Goal: Transaction & Acquisition: Obtain resource

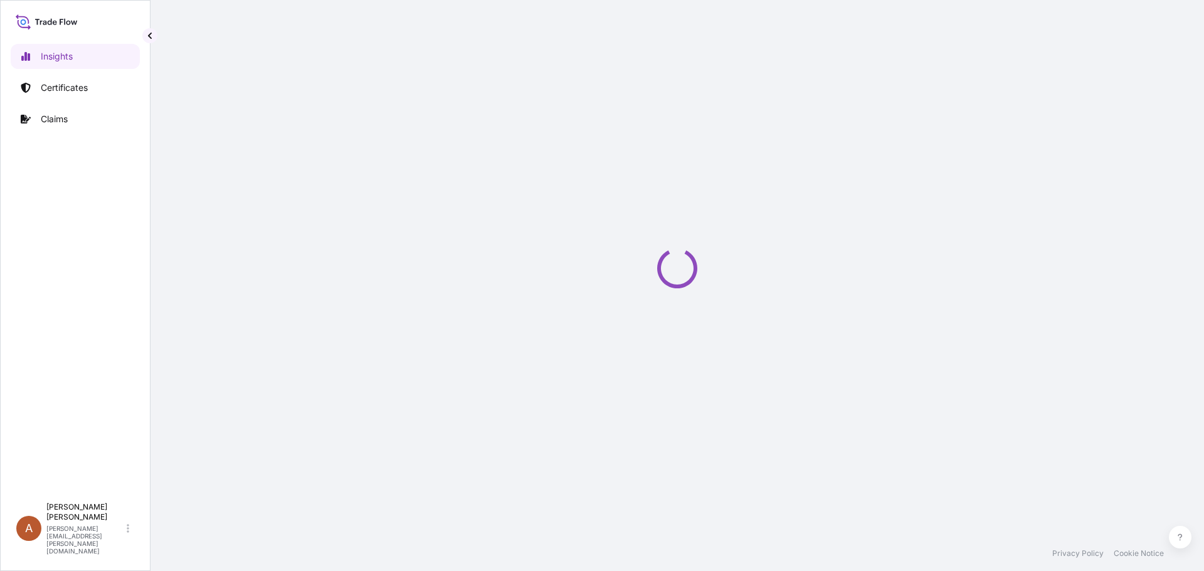
select select "2025"
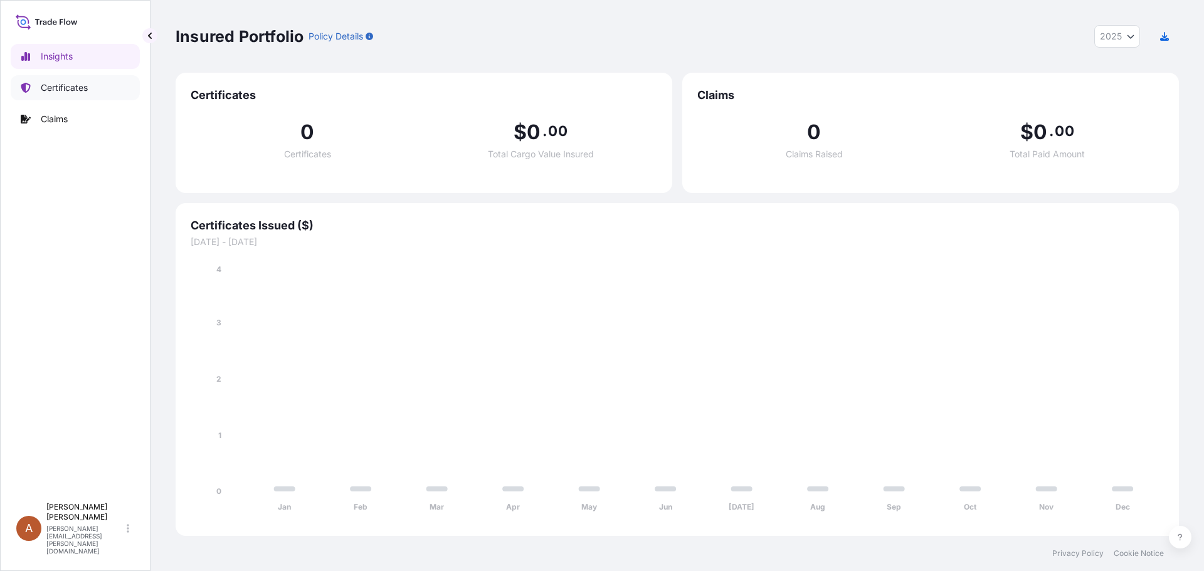
click at [56, 89] on p "Certificates" at bounding box center [64, 87] width 47 height 13
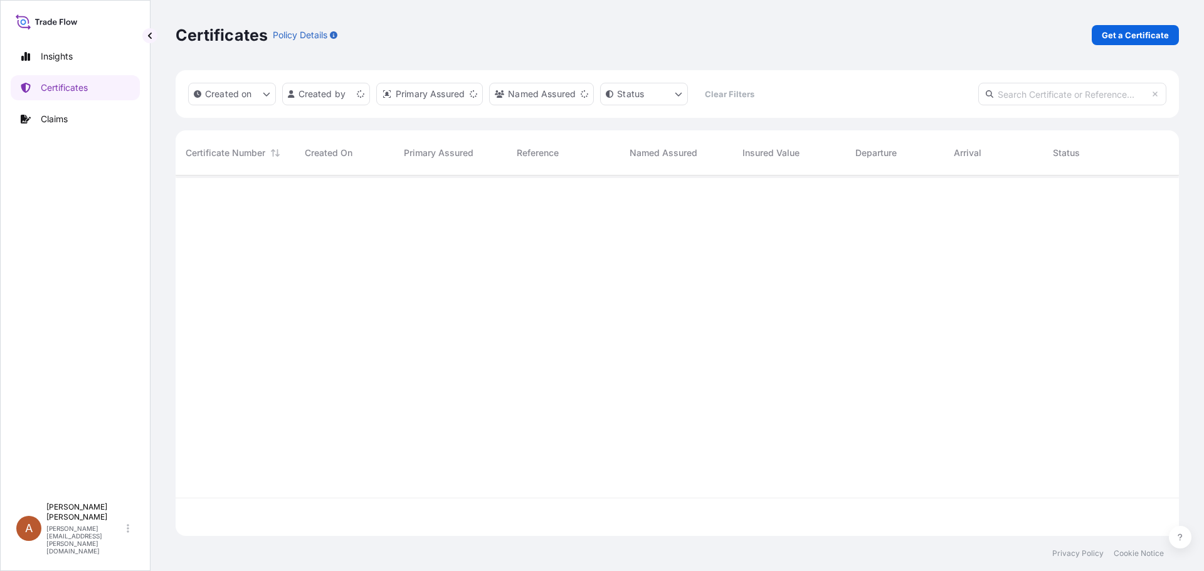
scroll to position [358, 994]
click at [1129, 33] on p "Get a Certificate" at bounding box center [1134, 35] width 67 height 13
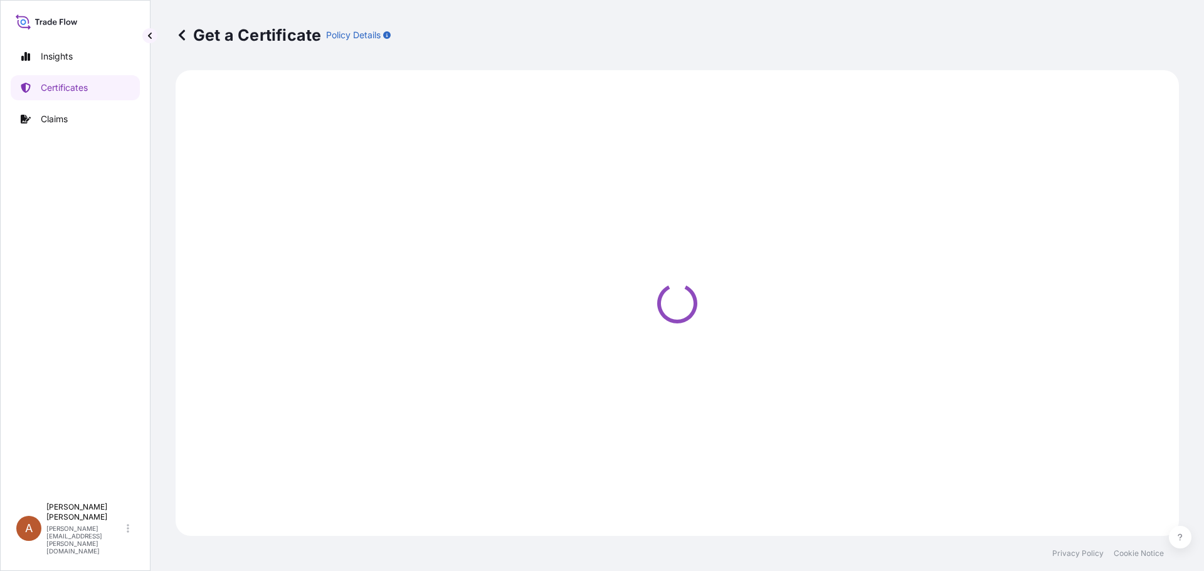
select select "Road / [GEOGRAPHIC_DATA]"
select select "Sea"
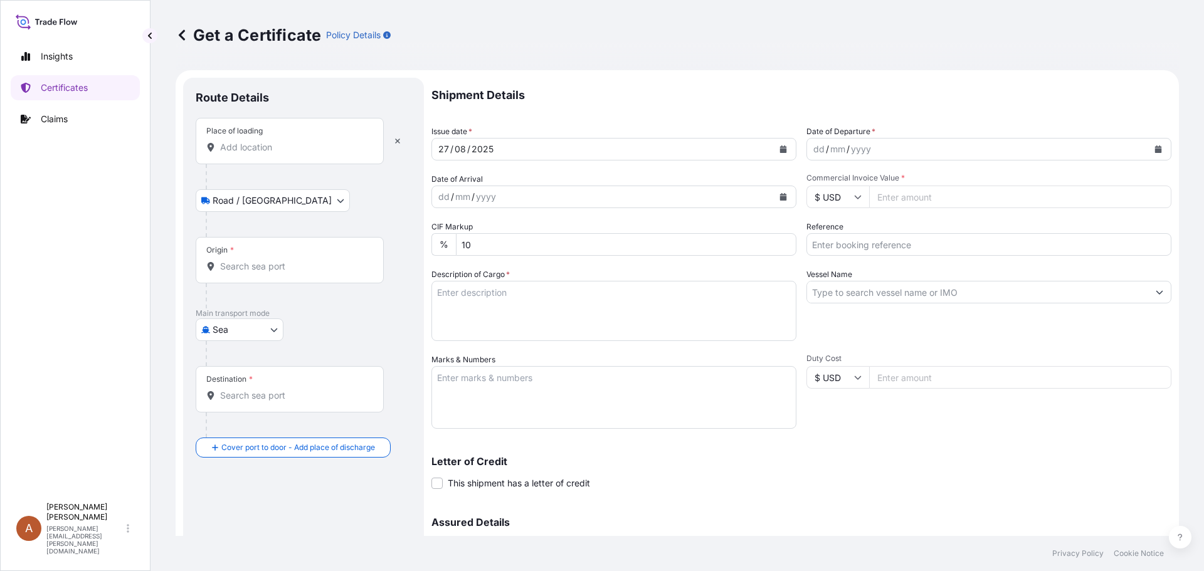
click at [248, 154] on div "Place of loading" at bounding box center [290, 141] width 188 height 46
click at [248, 154] on input "Place of loading" at bounding box center [294, 147] width 148 height 13
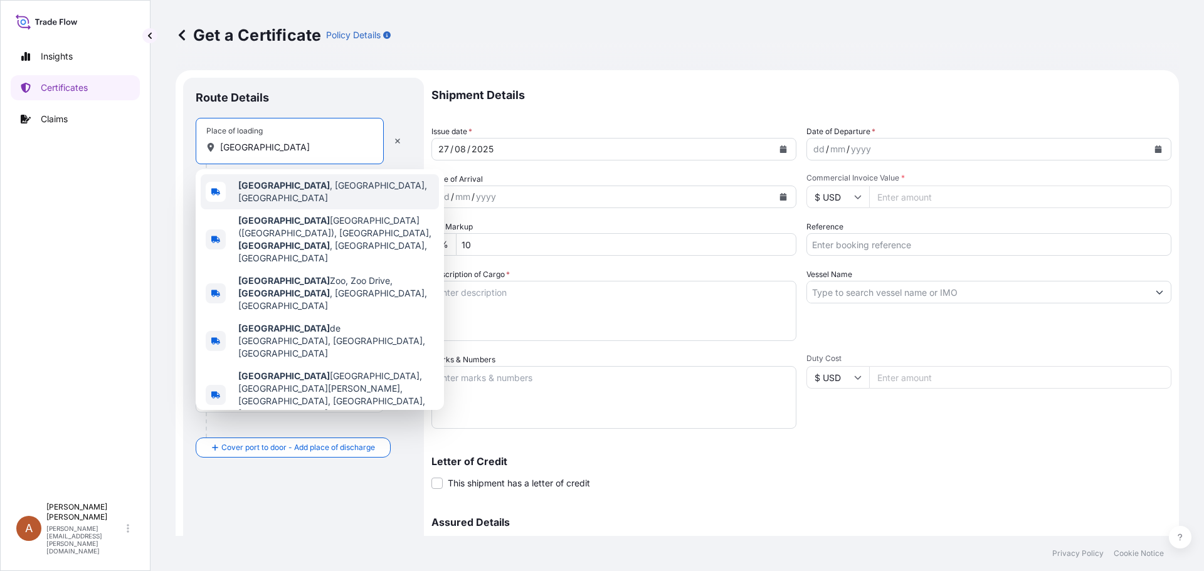
click at [272, 191] on b "[GEOGRAPHIC_DATA]" at bounding box center [284, 185] width 92 height 11
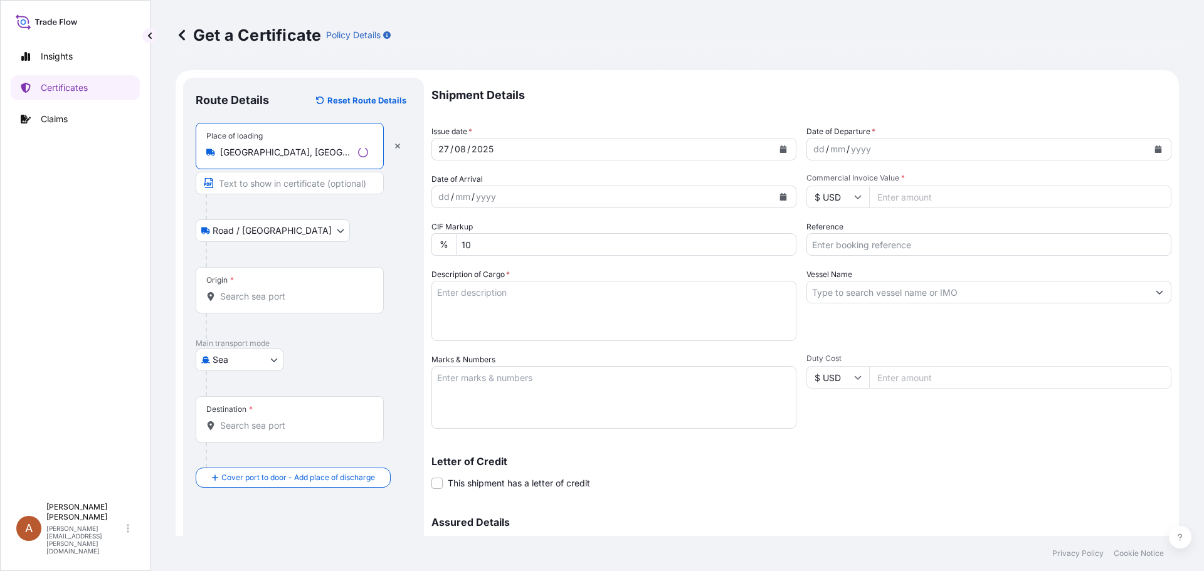
type input "[GEOGRAPHIC_DATA], [GEOGRAPHIC_DATA], [GEOGRAPHIC_DATA]"
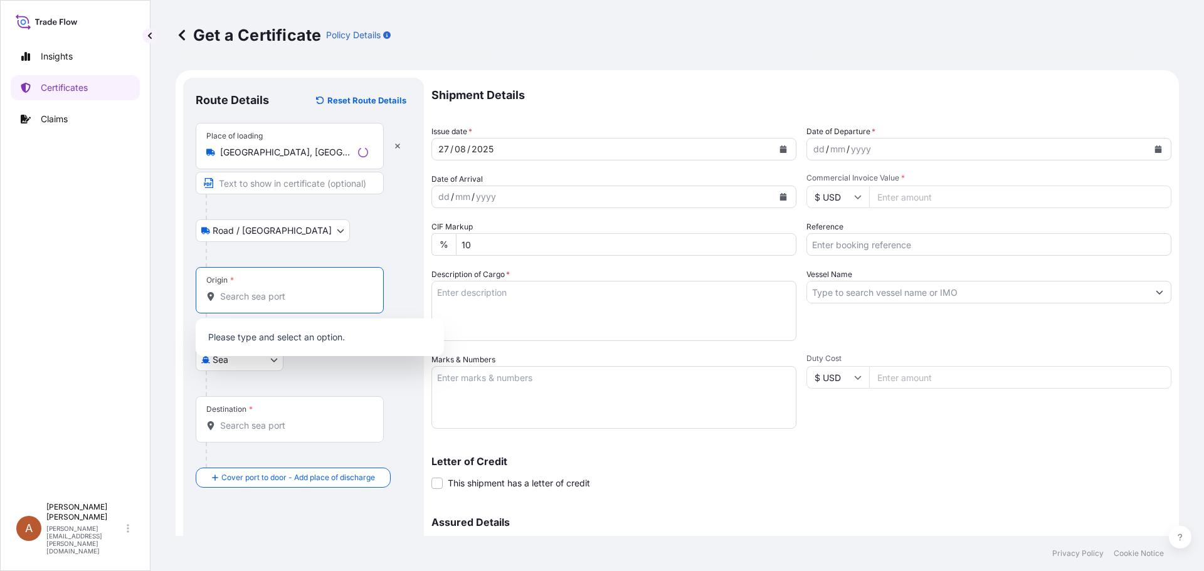
click at [231, 298] on input "Origin *" at bounding box center [294, 296] width 148 height 13
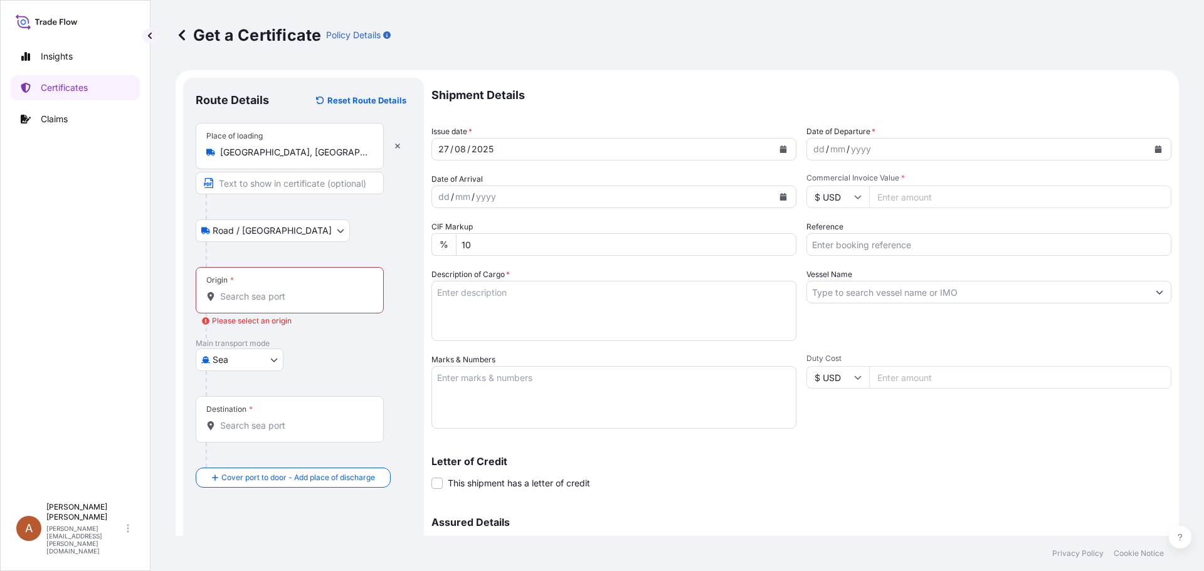
click at [225, 298] on input "Origin * Please select an origin" at bounding box center [294, 296] width 148 height 13
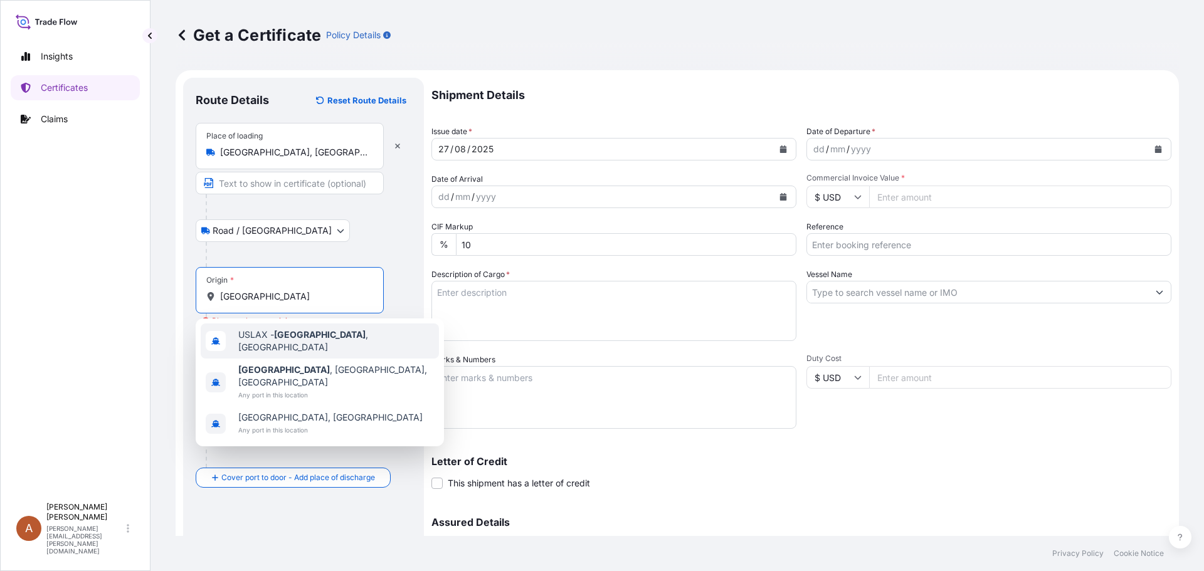
click at [266, 338] on span "USLAX - [GEOGRAPHIC_DATA] , [GEOGRAPHIC_DATA]" at bounding box center [336, 340] width 196 height 25
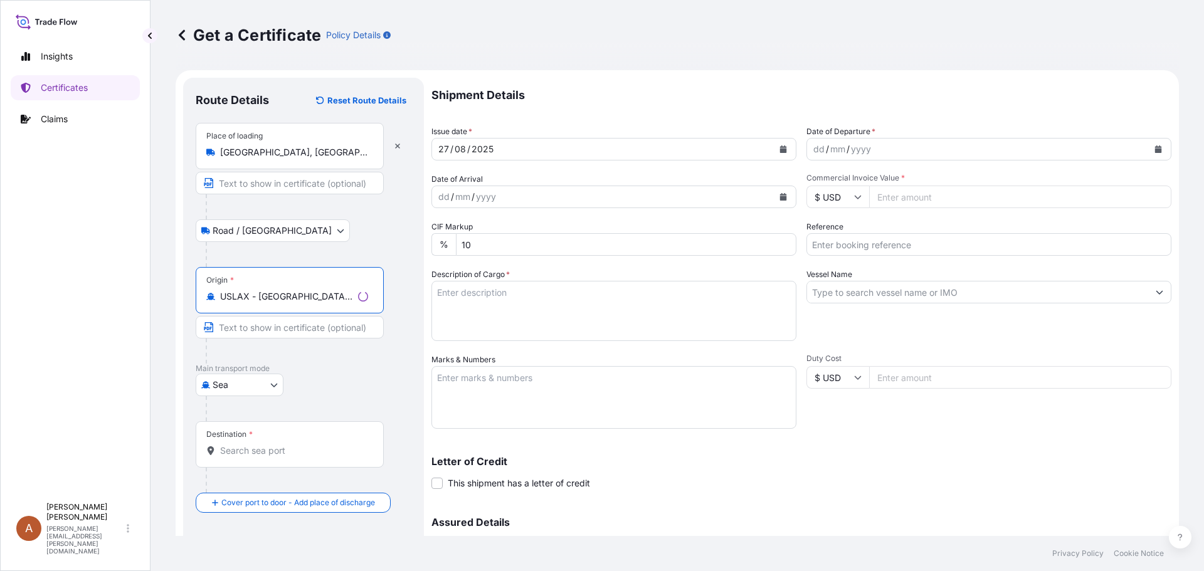
type input "USLAX - [GEOGRAPHIC_DATA], [GEOGRAPHIC_DATA]"
click at [234, 447] on input "Destination *" at bounding box center [294, 450] width 148 height 13
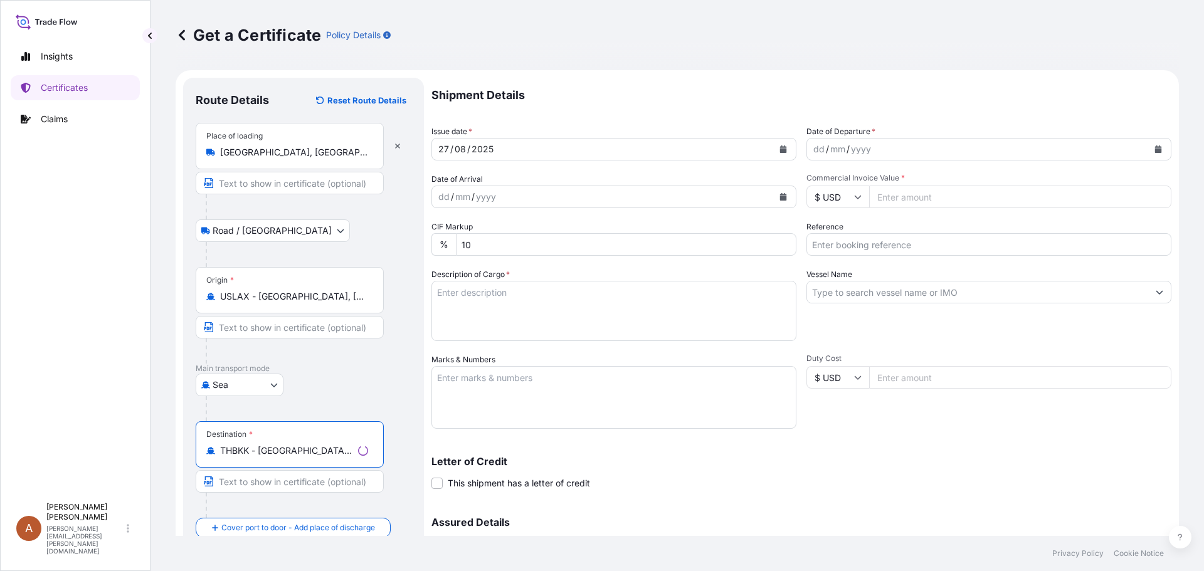
type input "THBKK - [GEOGRAPHIC_DATA], [GEOGRAPHIC_DATA]"
click at [814, 147] on div "dd" at bounding box center [819, 149] width 14 height 15
click at [878, 199] on input "Commercial Invoice Value *" at bounding box center [1020, 197] width 302 height 23
type input "17612.00"
click at [844, 239] on input "Reference" at bounding box center [988, 244] width 365 height 23
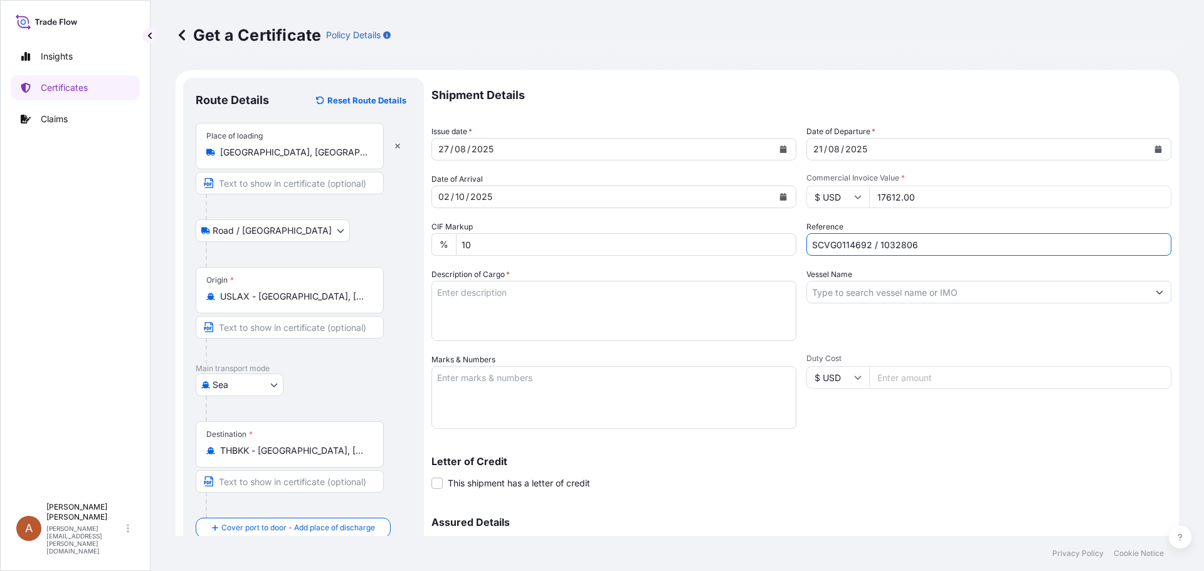
type input "SCVG0114692 / 1032806"
click at [487, 297] on textarea "Description of Cargo *" at bounding box center [613, 311] width 365 height 60
click at [453, 291] on textarea "Description of Cargo *" at bounding box center [613, 311] width 365 height 60
paste textarea "SIMPLESSE 100,SIM100,17KG,BAG"
click at [441, 302] on textarea "SIMPLESSE 100,SIM100,17KG,BAG" at bounding box center [613, 311] width 365 height 60
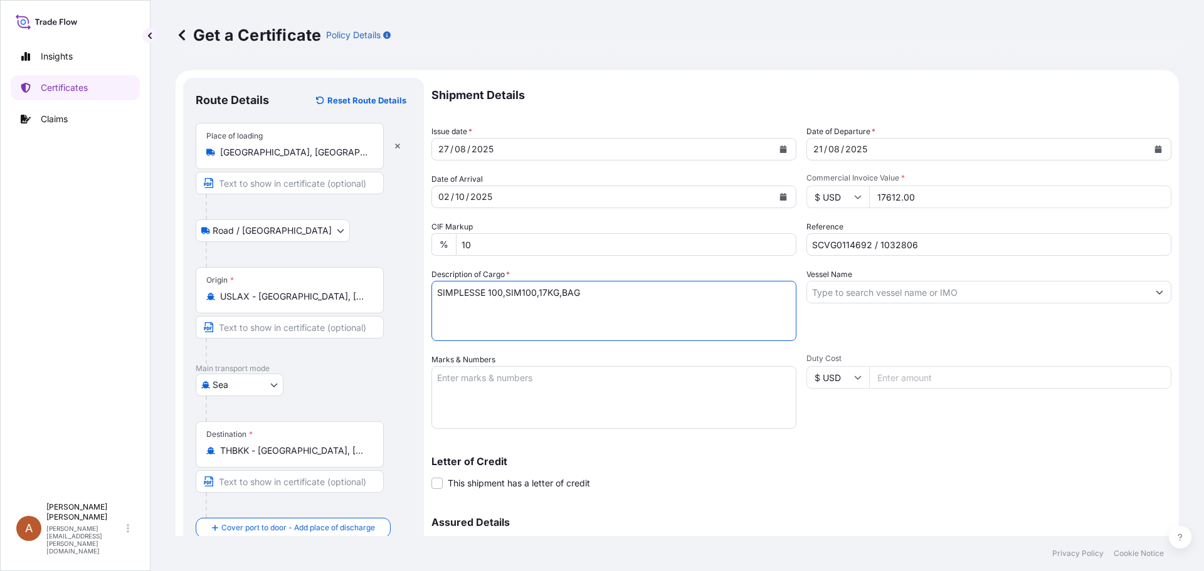
paste textarea "80 Bags of net 17 KG each on 02 Heat Treated Pallets"
click at [458, 320] on textarea "SIMPLESSE 100,SIM100,17KG,BAG 80 Bags of net 17 KG each on 02 Heat Treated Pall…" at bounding box center [613, 311] width 365 height 60
click at [666, 300] on textarea "SIMPLESSE 100,SIM100,17KG,BAG 80 Bags of net 17 KG each on 02 Heat Treated Pall…" at bounding box center [613, 311] width 365 height 60
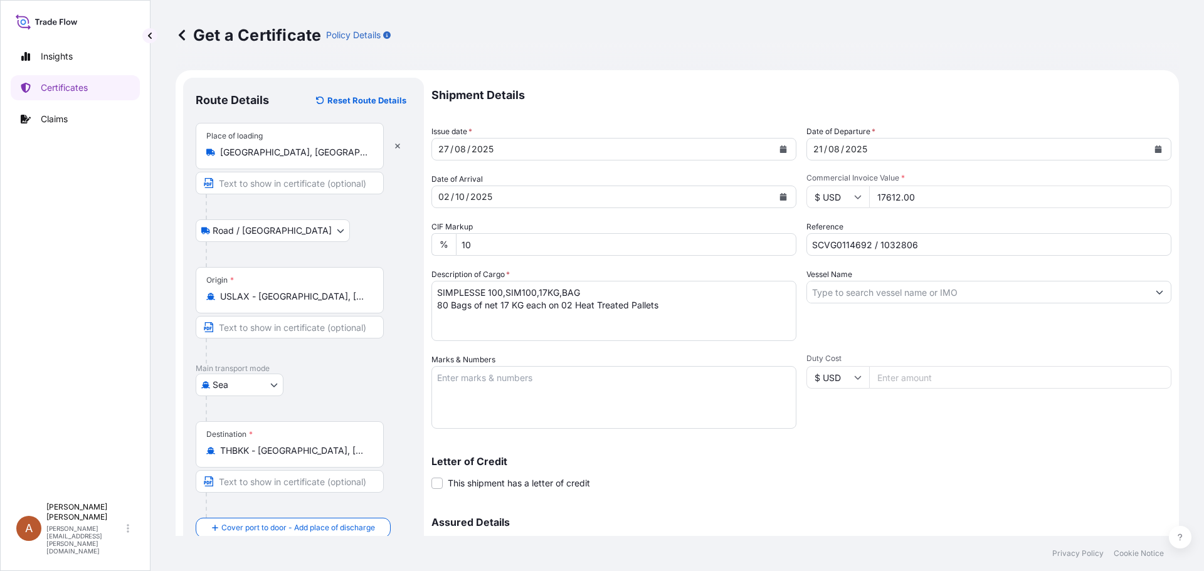
click at [438, 317] on textarea "SIMPLESSE 100,SIM100,17KG,BAG 80 Bags of net 17 KG each on 02 Heat Treated Pall…" at bounding box center [613, 311] width 365 height 60
paste textarea "LCL from [GEOGRAPHIC_DATA]"
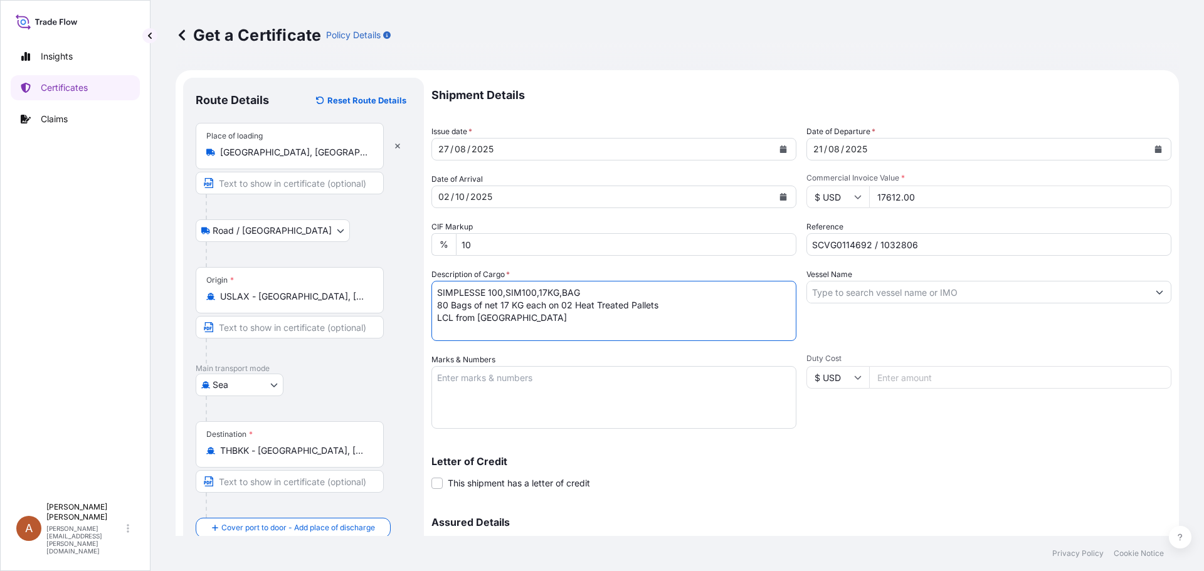
click at [439, 330] on textarea "SIMPLESSE 100,SIM100,17KG,BAG 80 Bags of net 17 KG each on 02 Heat Treated Pall…" at bounding box center [613, 311] width 365 height 60
click at [586, 327] on textarea "SIMPLESSE 100,SIM100,17KG,BAG 80 Bags of net 17 KG each on 02 Heat Treated Pall…" at bounding box center [613, 311] width 365 height 60
click at [495, 331] on textarea "SIMPLESSE 100,SIM100,17KG,BAG 80 Bags of net 17 KG each on 02 Heat Treated Pall…" at bounding box center [613, 311] width 365 height 60
click at [491, 332] on textarea "SIMPLESSE 100,SIM100,17KG,BAG 80 Bags of net 17 KG each on 02 Heat Treated Pall…" at bounding box center [613, 311] width 365 height 60
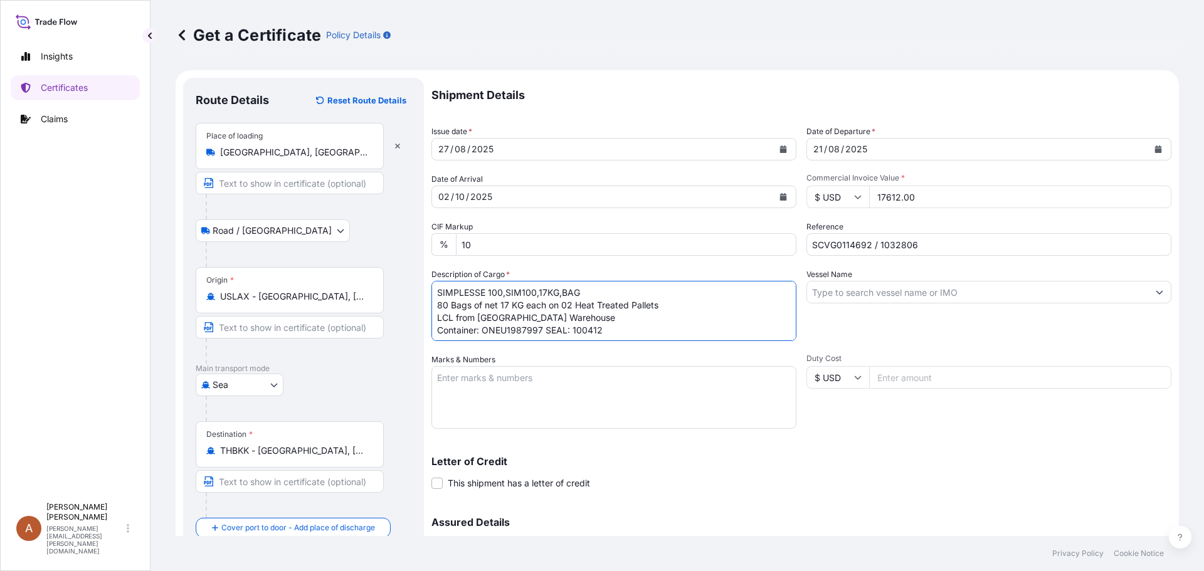
type textarea "SIMPLESSE 100,SIM100,17KG,BAG 80 Bags of net 17 KG each on 02 Heat Treated Pall…"
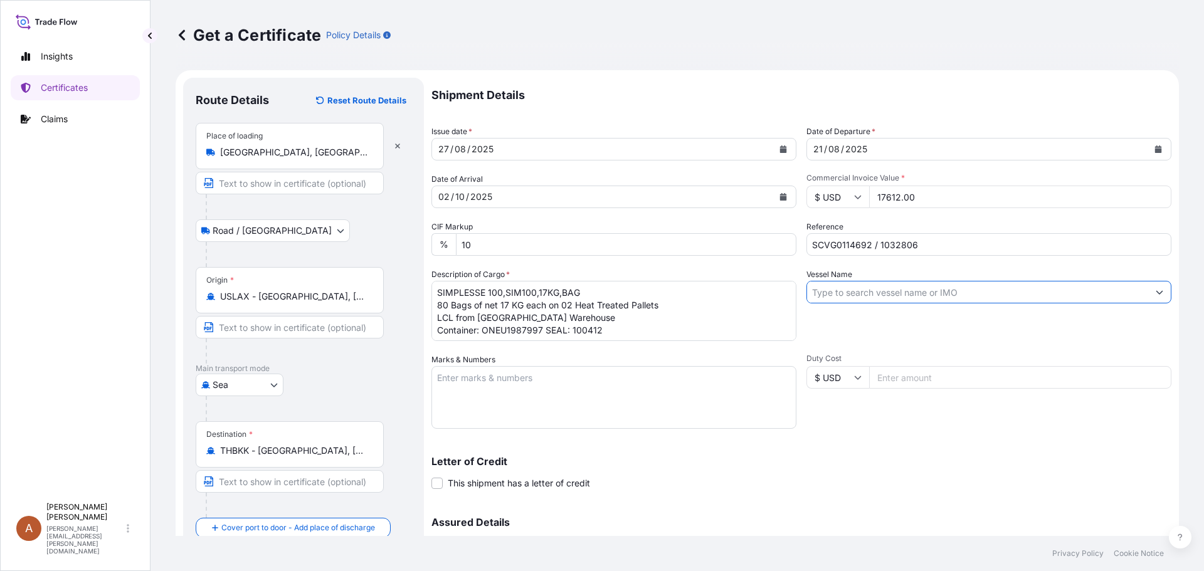
click at [827, 288] on input "Vessel Name" at bounding box center [977, 292] width 341 height 23
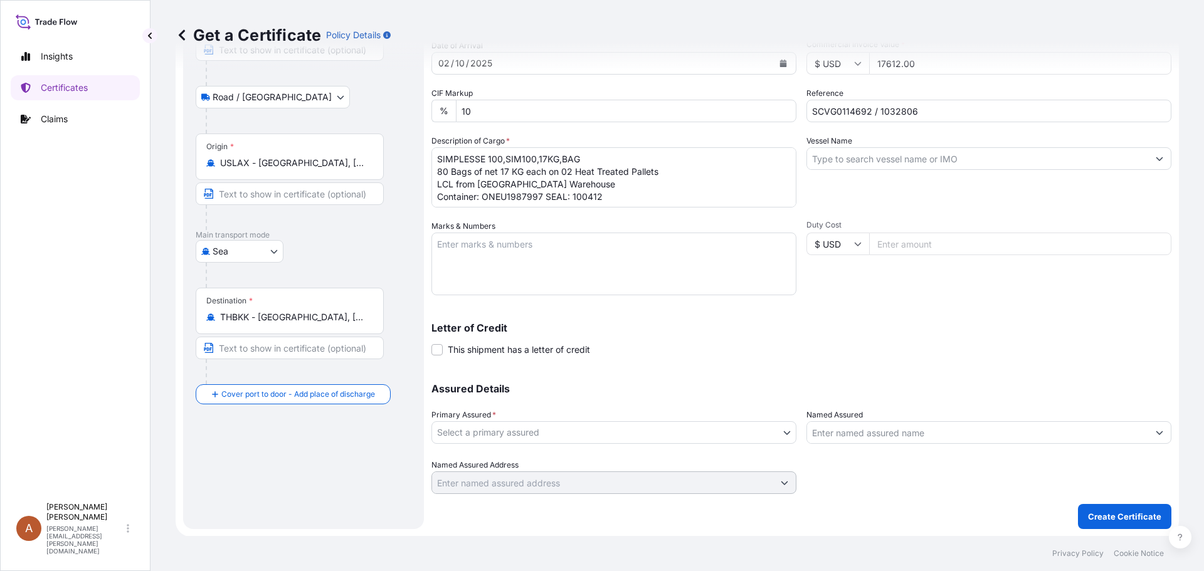
scroll to position [134, 0]
click at [822, 159] on input "Vessel Name" at bounding box center [977, 158] width 341 height 23
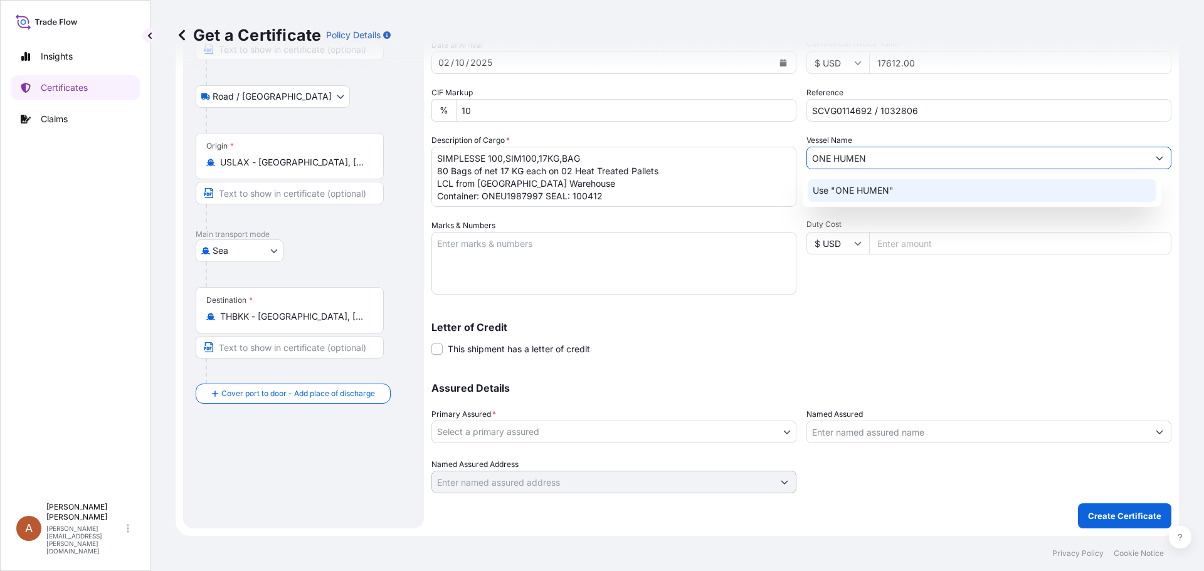
click at [864, 190] on p "Use "ONE HUMEN"" at bounding box center [852, 190] width 81 height 13
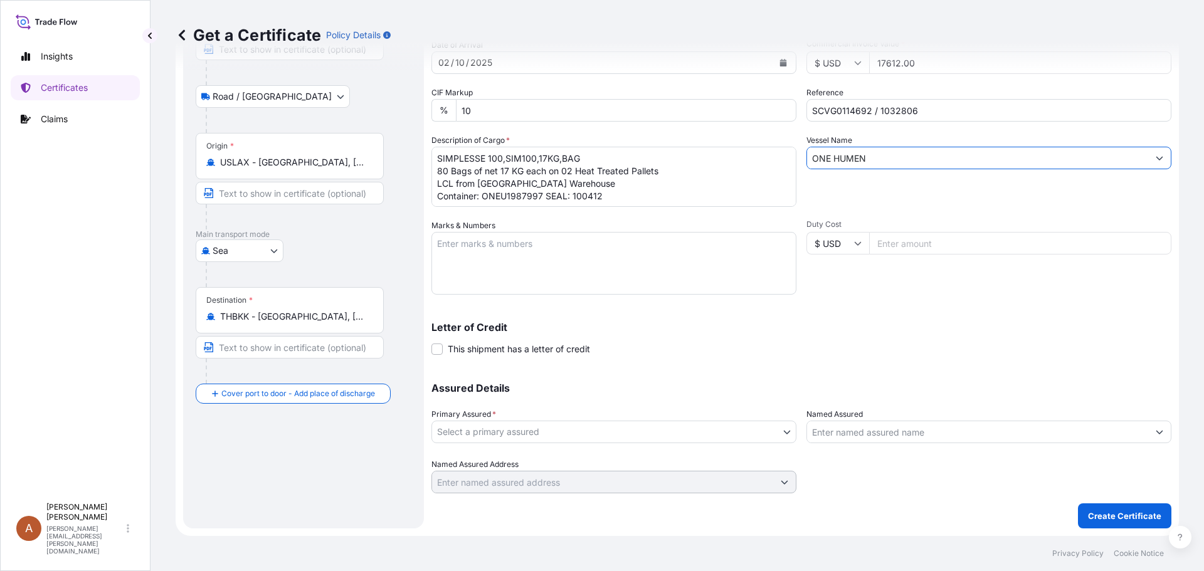
type input "ONE HUMEN"
click at [731, 337] on div "Letter of Credit This shipment has a letter of credit Letter of credit * Letter…" at bounding box center [801, 338] width 740 height 33
click at [488, 240] on textarea "Marks & Numbers" at bounding box center [613, 263] width 365 height 63
click at [452, 238] on textarea "Marks & Numbers" at bounding box center [613, 263] width 365 height 63
paste textarea "[PHONE_NUMBER]"
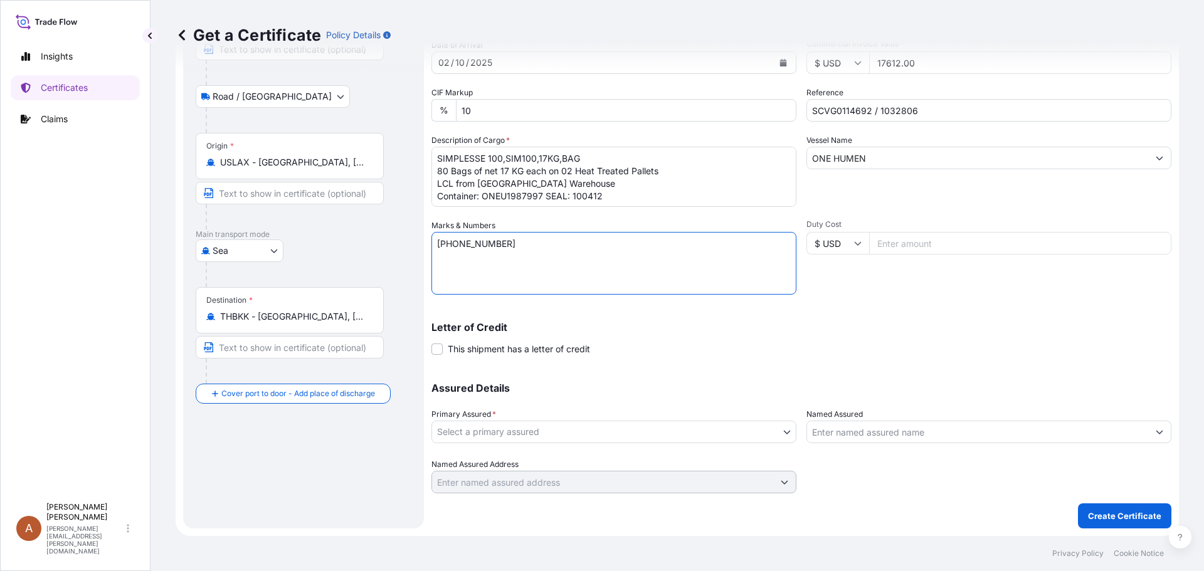
click at [503, 253] on textarea "[PHONE_NUMBER]" at bounding box center [613, 263] width 365 height 63
drag, startPoint x: 516, startPoint y: 241, endPoint x: 389, endPoint y: 240, distance: 126.6
click at [389, 239] on form "Route Details Reset Route Details Place of loading [GEOGRAPHIC_DATA], [GEOGRAPH…" at bounding box center [677, 236] width 1003 height 600
paste textarea "W.G.E. [GEOGRAPHIC_DATA]"
type textarea "W.G.E. [GEOGRAPHIC_DATA]"
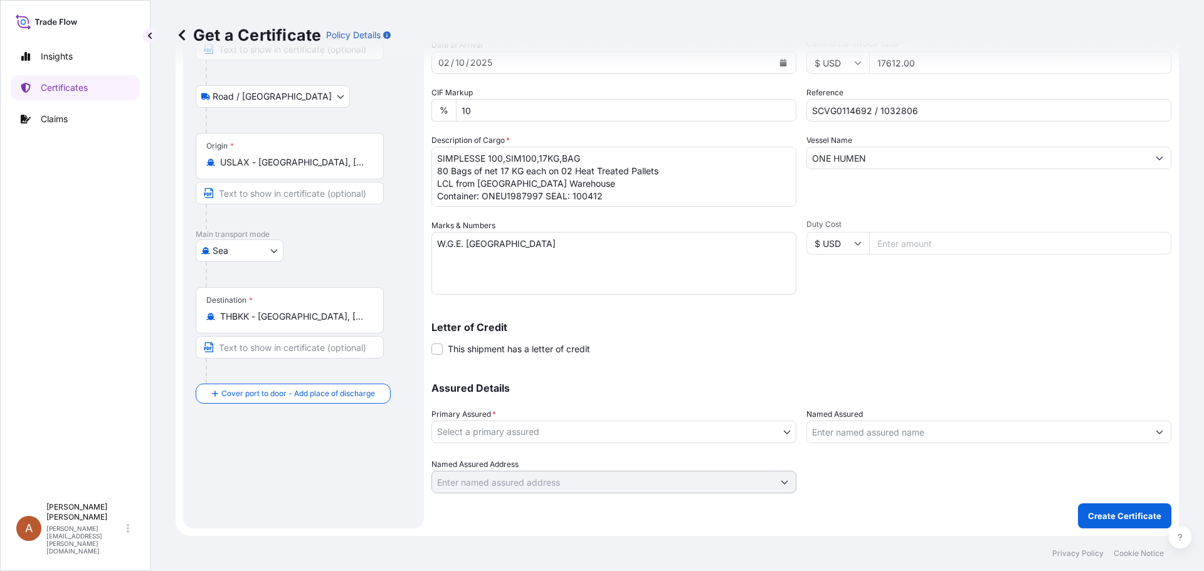
click at [794, 433] on div "Assured Details Primary Assured * Select a primary assured [PERSON_NAME] - [GEO…" at bounding box center [801, 430] width 740 height 125
click at [791, 433] on body "Insights Certificates Claims A Alicia Pye-miller [EMAIL_ADDRESS][PERSON_NAME][D…" at bounding box center [602, 285] width 1204 height 571
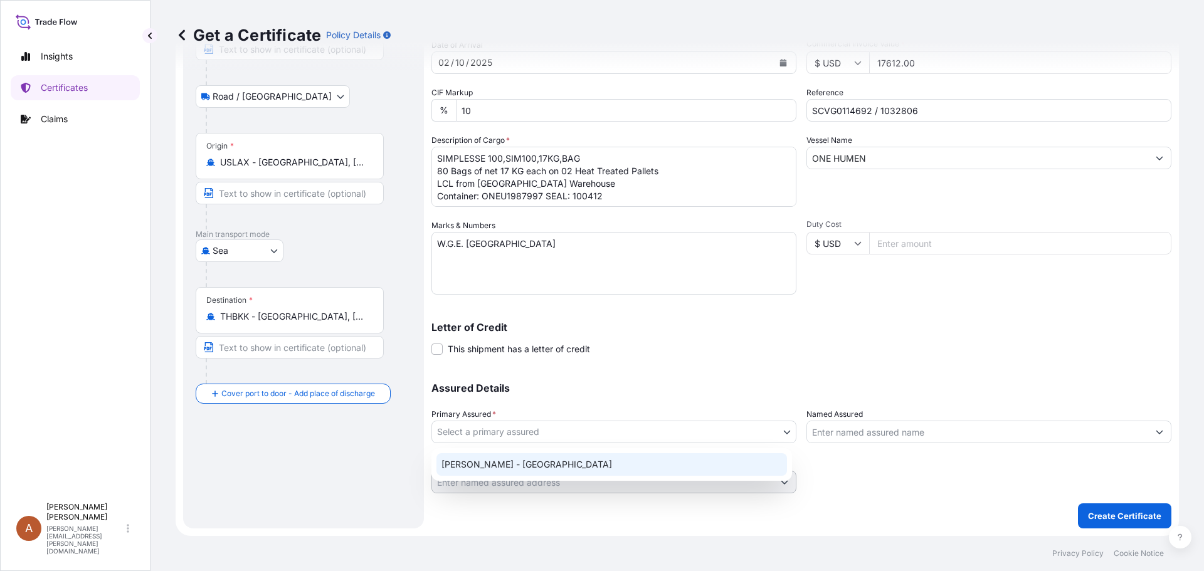
click at [486, 467] on div "[PERSON_NAME] - [GEOGRAPHIC_DATA]" at bounding box center [611, 464] width 350 height 23
select select "31650"
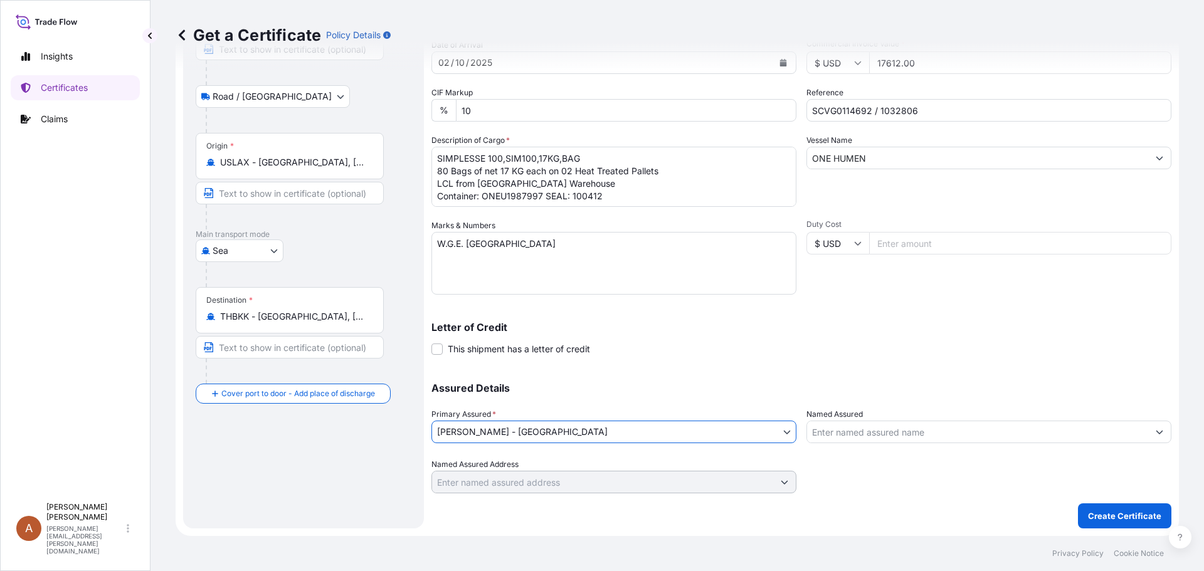
click at [855, 473] on div at bounding box center [988, 475] width 365 height 35
click at [1109, 513] on p "Create Certificate" at bounding box center [1124, 516] width 73 height 13
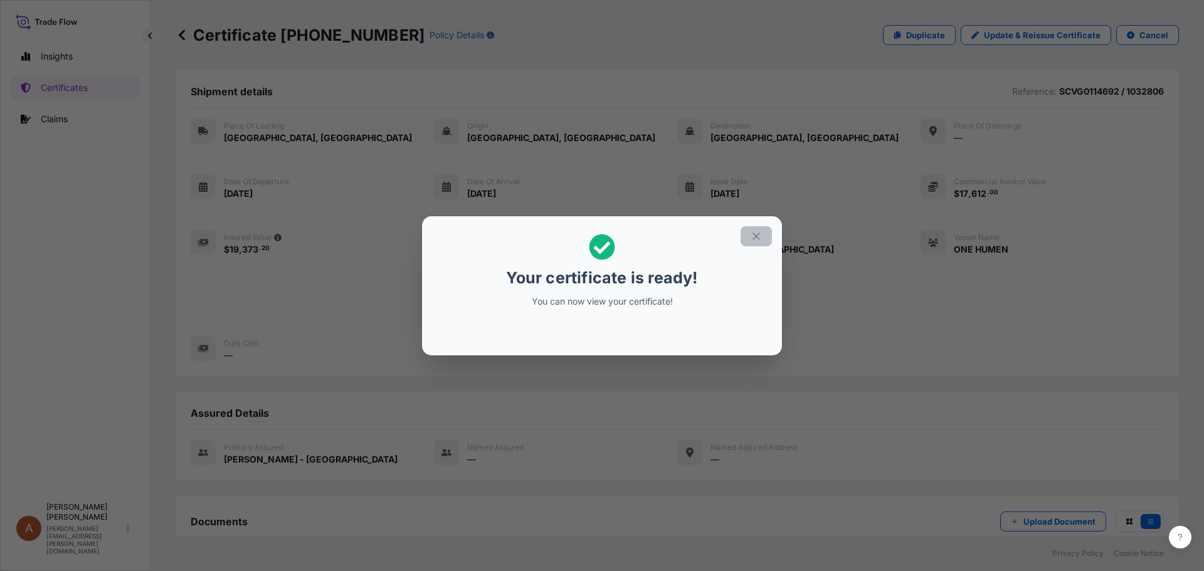
click at [757, 239] on icon "button" at bounding box center [755, 236] width 11 height 11
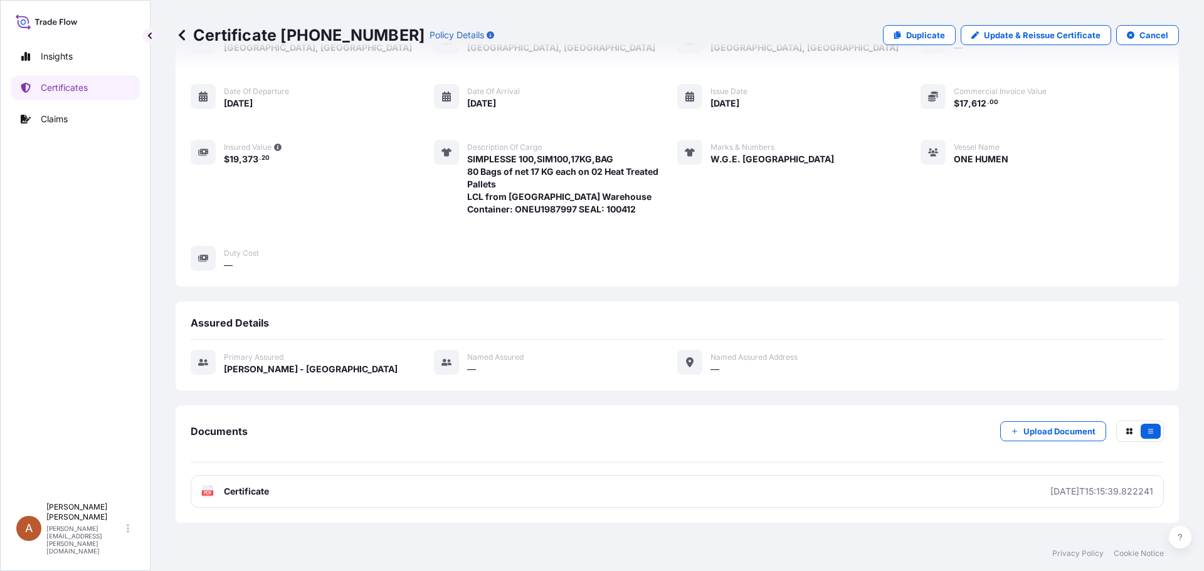
scroll to position [155, 0]
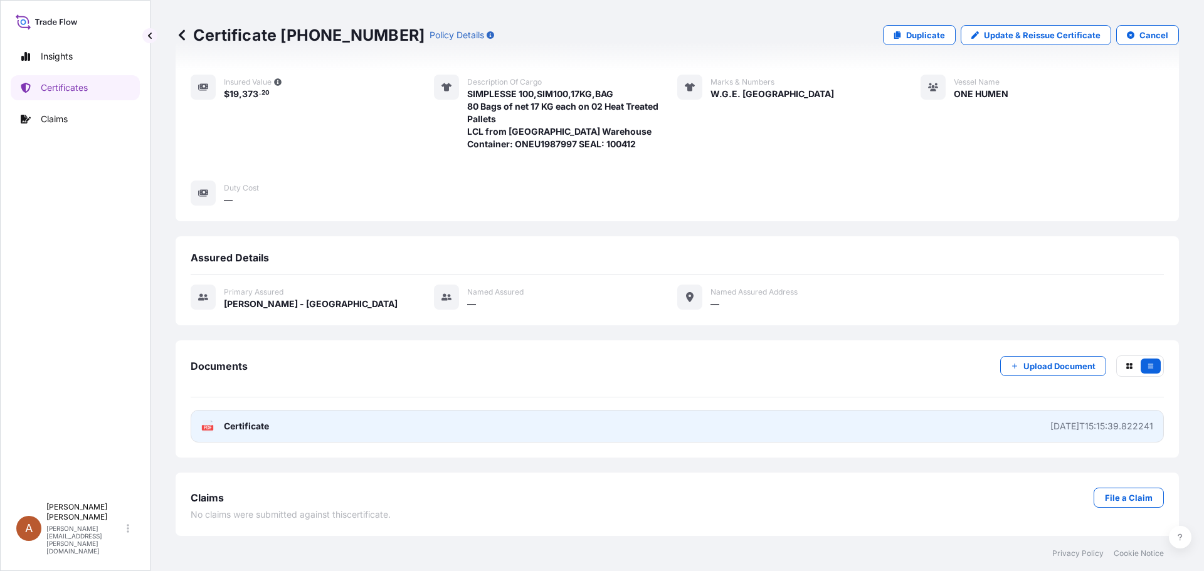
click at [237, 426] on span "Certificate" at bounding box center [246, 426] width 45 height 13
